Goal: Information Seeking & Learning: Understand process/instructions

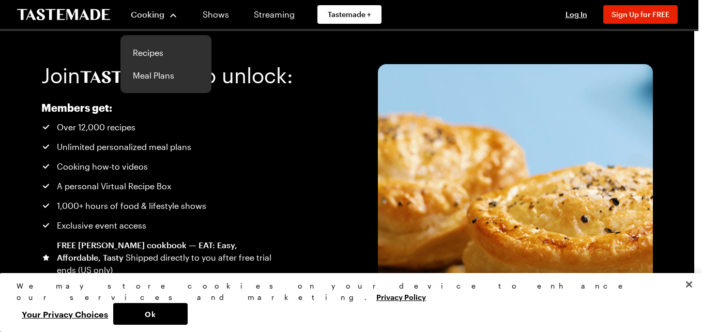
click at [164, 17] on div "Cooking" at bounding box center [154, 14] width 47 height 12
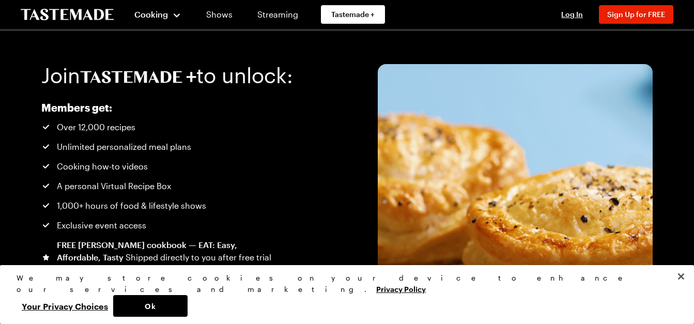
click at [80, 11] on icon "To Tastemade Home Page" at bounding box center [67, 15] width 93 height 12
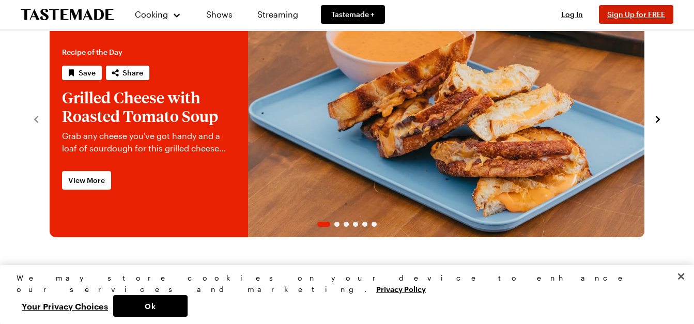
scroll to position [53, 0]
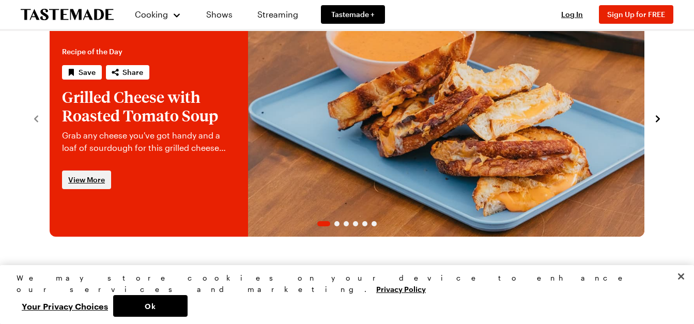
click at [94, 174] on link "View More" at bounding box center [86, 180] width 49 height 19
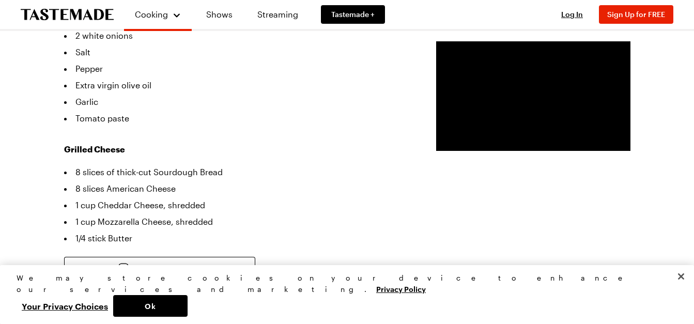
scroll to position [402, 0]
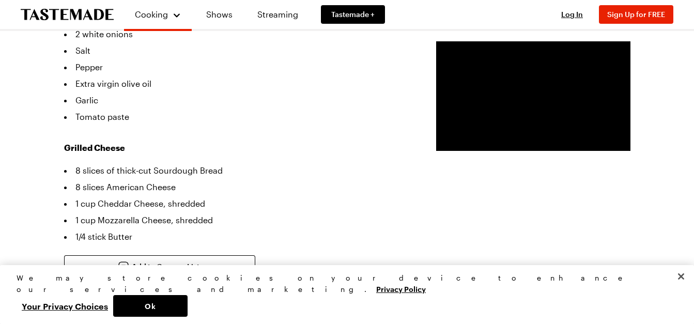
click at [316, 162] on li "8 slices of thick-cut Sourdough Bread" at bounding box center [234, 170] width 341 height 17
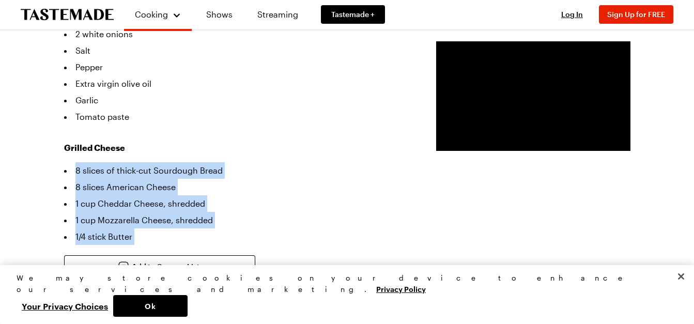
drag, startPoint x: 316, startPoint y: 149, endPoint x: 280, endPoint y: 223, distance: 82.1
click at [280, 223] on ul "8 slices of thick-cut Sourdough Bread 8 slices American Cheese 1 cup Cheddar Ch…" at bounding box center [234, 203] width 341 height 83
click at [280, 228] on li "1/4 stick Butter" at bounding box center [234, 236] width 341 height 17
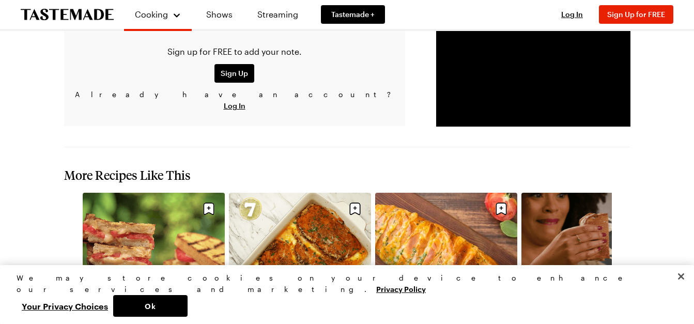
scroll to position [1204, 0]
click at [628, 294] on icon "navigate to next item" at bounding box center [625, 299] width 10 height 10
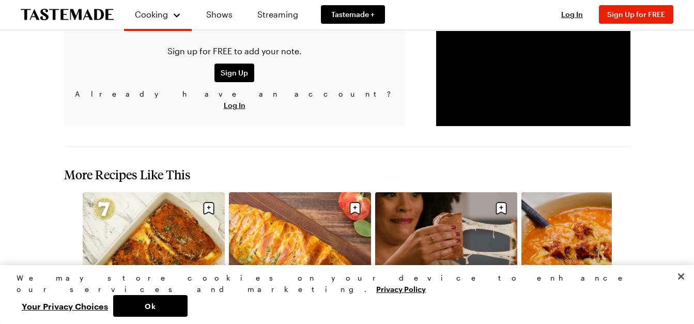
click at [628, 294] on icon "navigate to next item" at bounding box center [625, 299] width 10 height 10
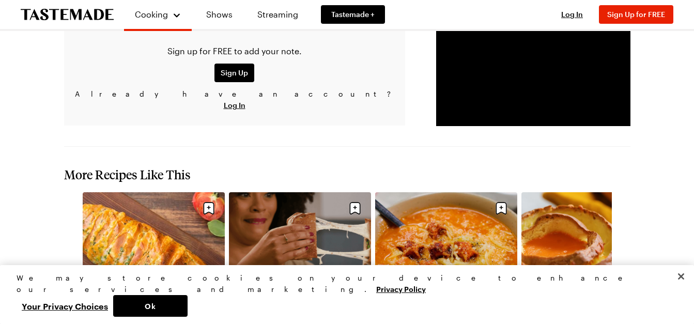
click at [628, 294] on icon "navigate to next item" at bounding box center [625, 299] width 10 height 10
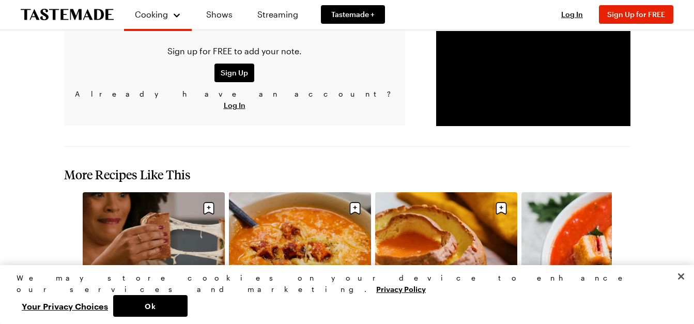
click at [628, 294] on icon "navigate to next item" at bounding box center [625, 299] width 10 height 10
